Goal: Transaction & Acquisition: Book appointment/travel/reservation

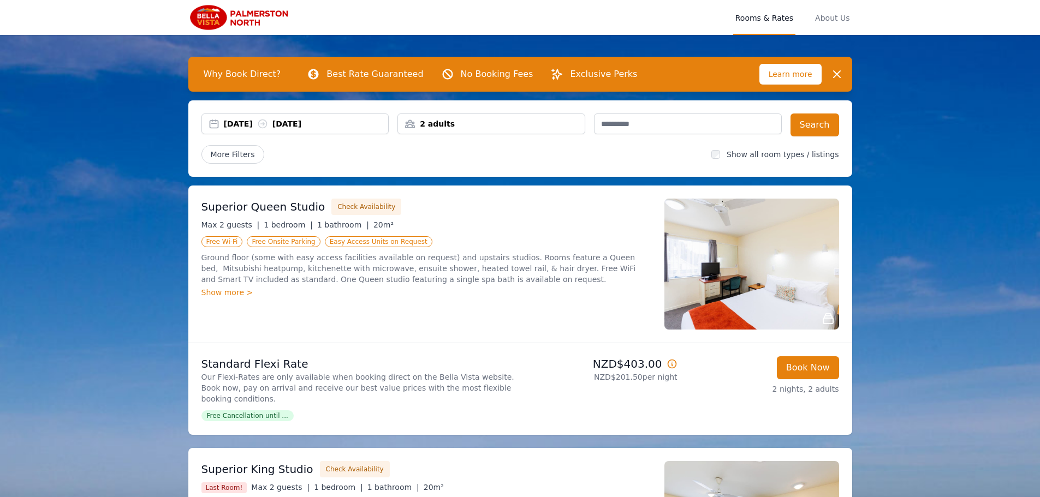
click at [454, 122] on div "2 adults" at bounding box center [491, 123] width 187 height 11
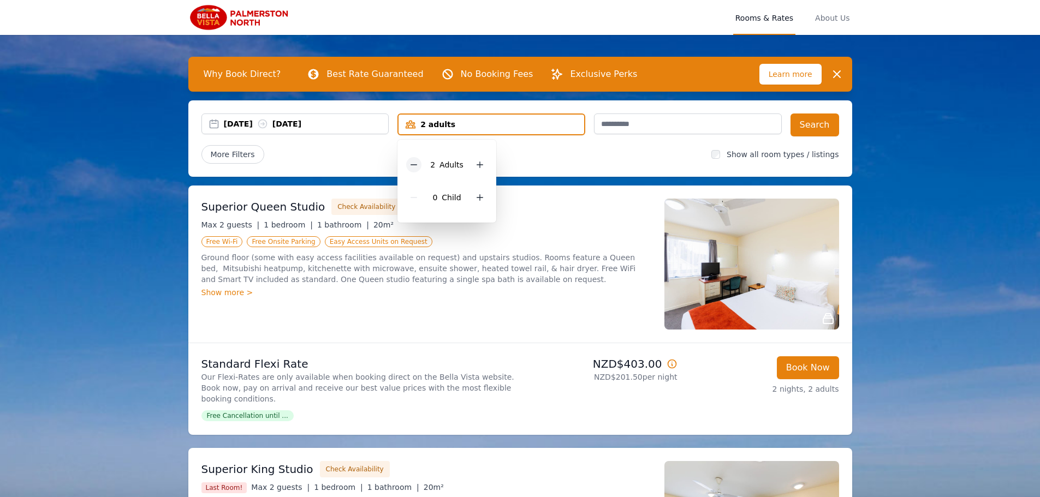
click at [410, 163] on icon at bounding box center [413, 164] width 9 height 9
click at [805, 128] on button "Search" at bounding box center [814, 125] width 49 height 23
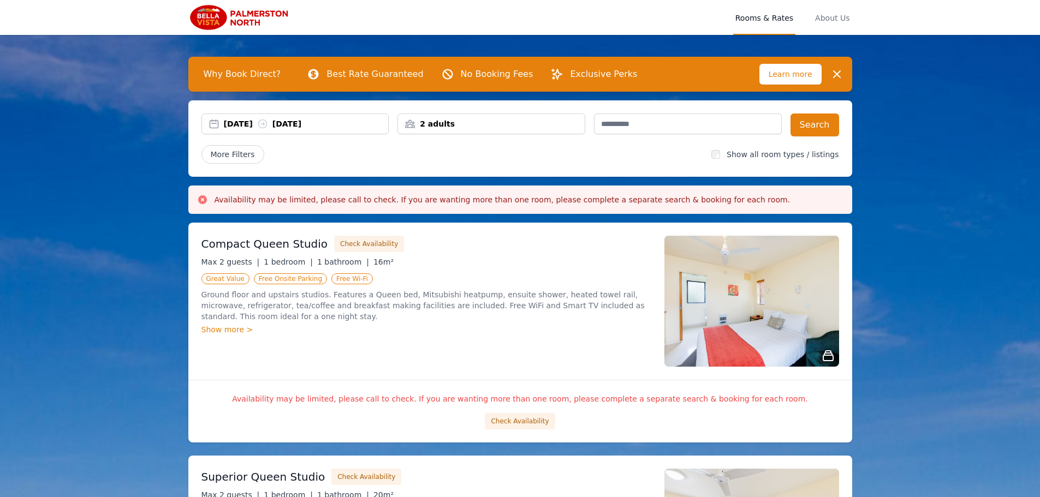
click at [249, 121] on div "27 Aug 2025 28 Aug 2025" at bounding box center [306, 123] width 165 height 11
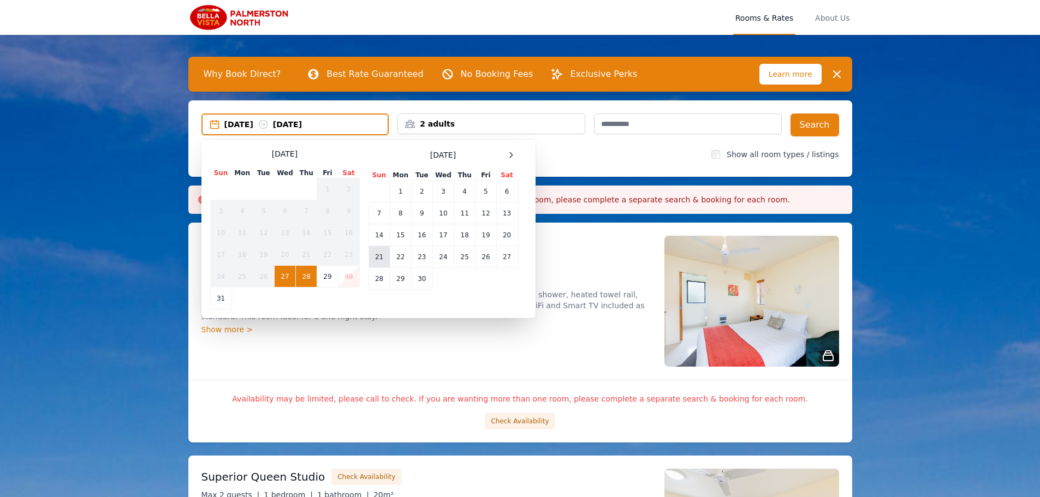
click at [374, 247] on td "21" at bounding box center [378, 257] width 21 height 22
click at [423, 259] on td "23" at bounding box center [421, 257] width 21 height 22
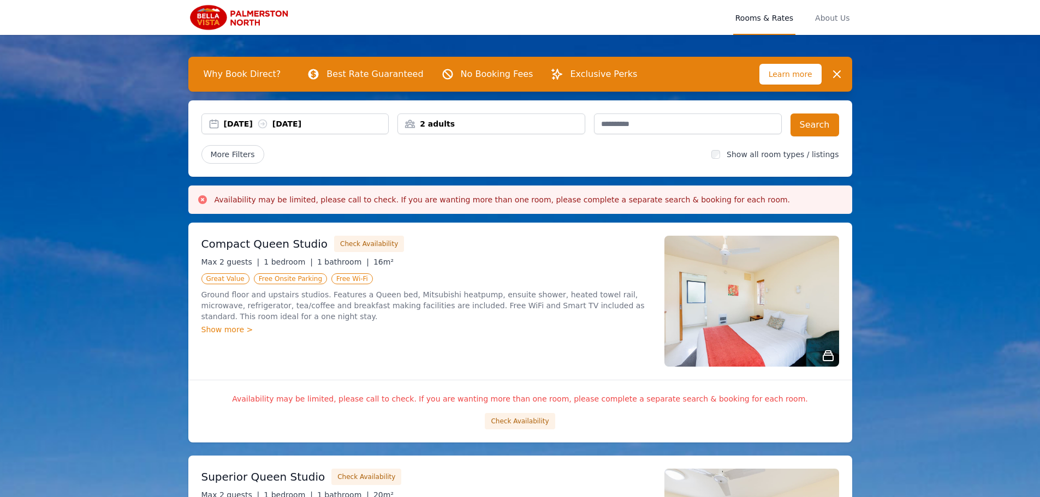
click at [446, 125] on div "2 adults" at bounding box center [491, 123] width 187 height 11
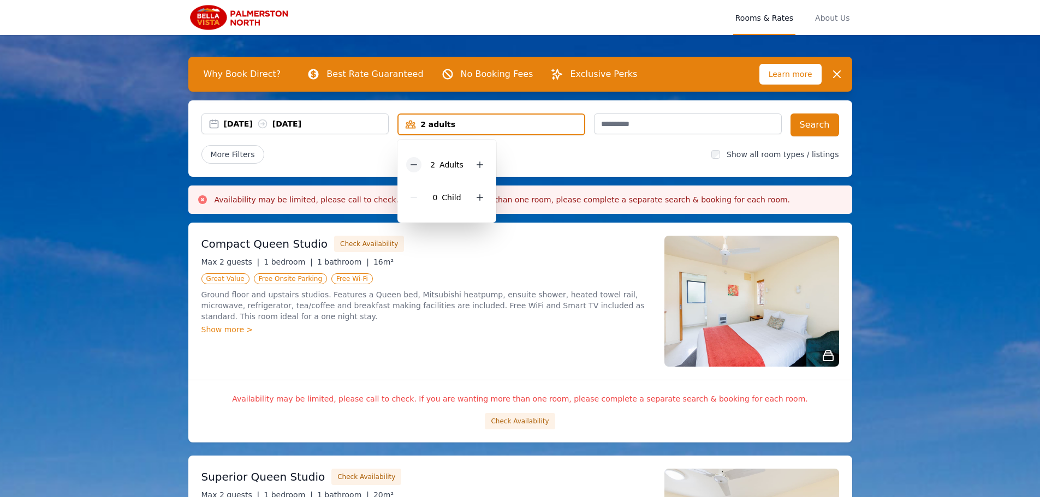
click at [412, 165] on icon at bounding box center [413, 164] width 9 height 9
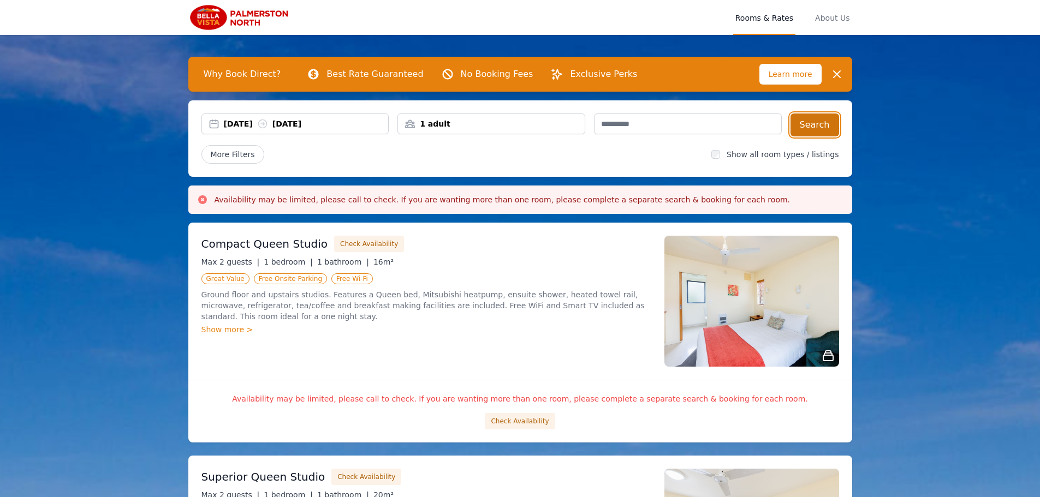
click at [827, 125] on button "Search" at bounding box center [814, 125] width 49 height 23
